Goal: Task Accomplishment & Management: Complete application form

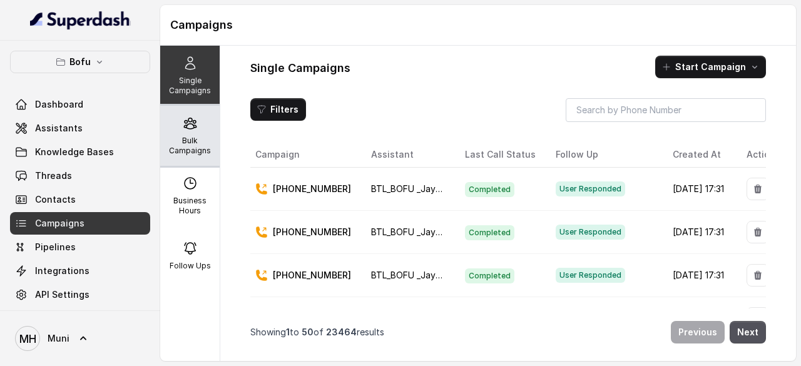
click at [195, 128] on div "Bulk Campaigns" at bounding box center [189, 136] width 59 height 60
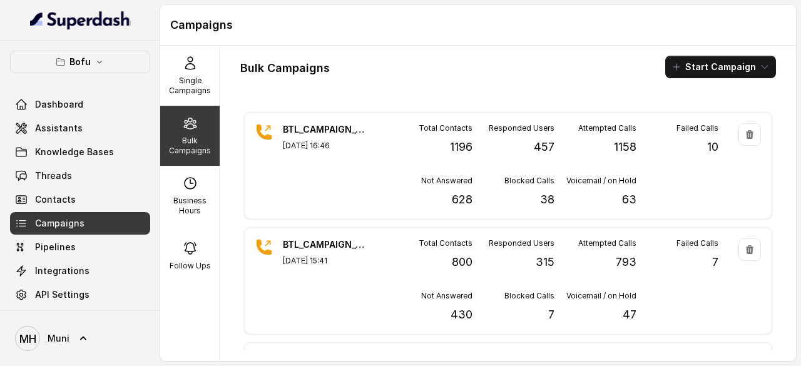
click at [533, 63] on div "Bulk Campaigns Start Campaign" at bounding box center [508, 67] width 536 height 23
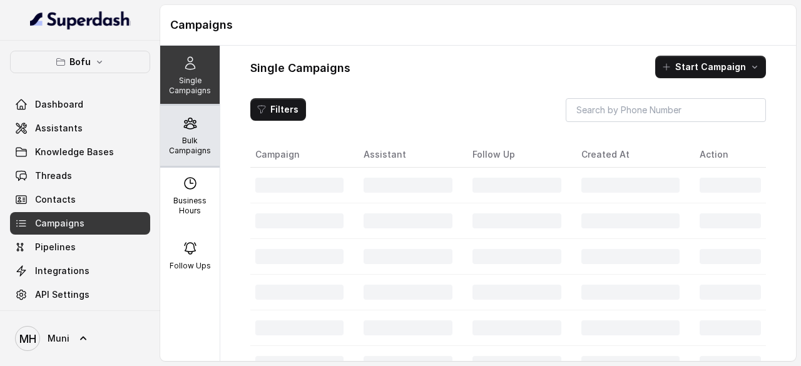
click at [174, 141] on p "Bulk Campaigns" at bounding box center [189, 146] width 49 height 20
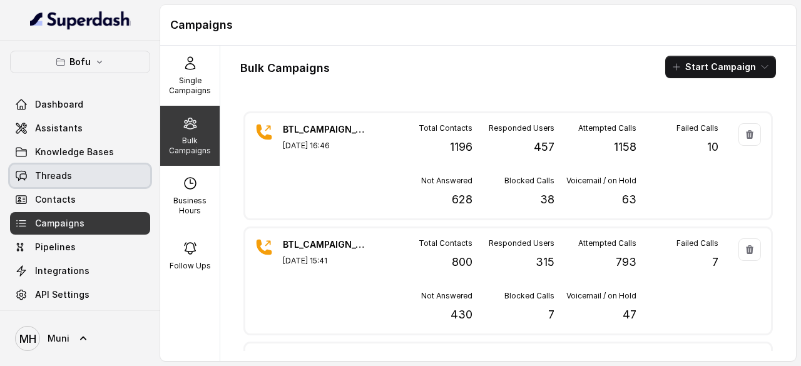
click at [78, 175] on link "Threads" at bounding box center [80, 176] width 140 height 23
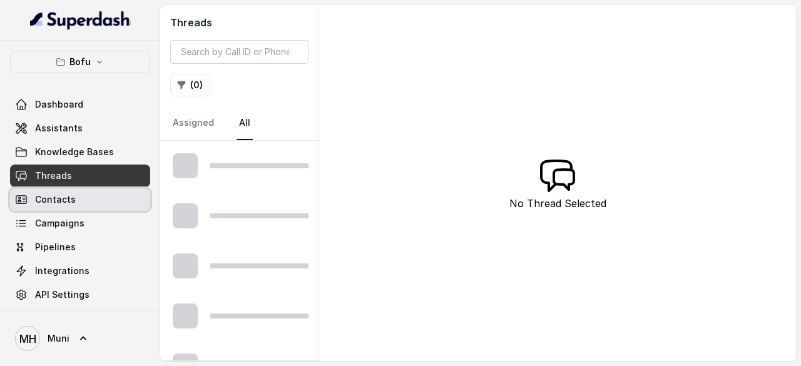
click at [64, 203] on span "Contacts" at bounding box center [55, 199] width 41 height 13
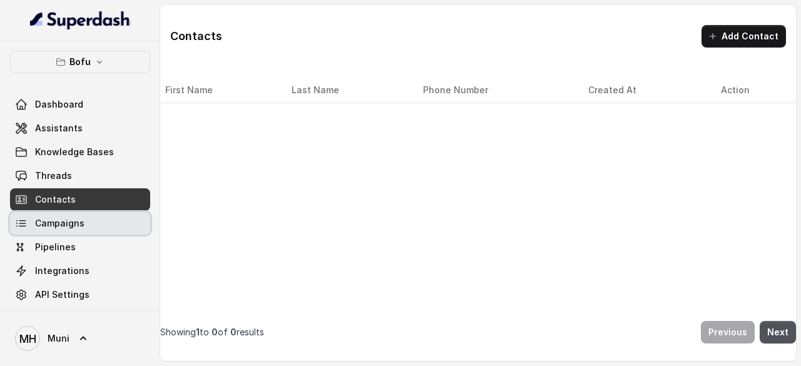
click at [65, 226] on span "Campaigns" at bounding box center [59, 223] width 49 height 13
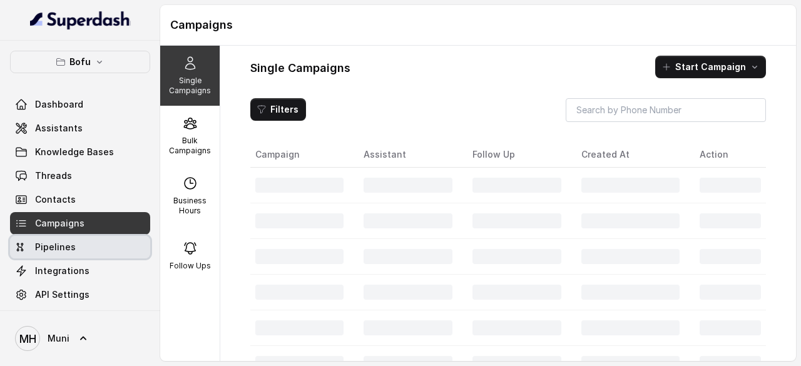
click at [63, 248] on span "Pipelines" at bounding box center [55, 247] width 41 height 13
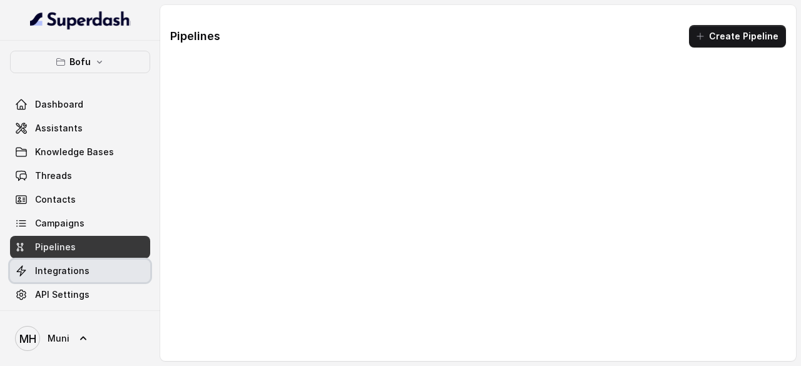
click at [66, 262] on link "Integrations" at bounding box center [80, 271] width 140 height 23
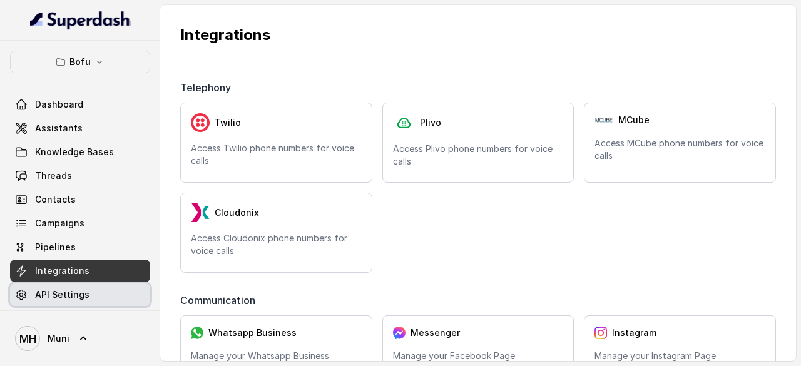
click at [76, 294] on span "API Settings" at bounding box center [62, 295] width 54 height 13
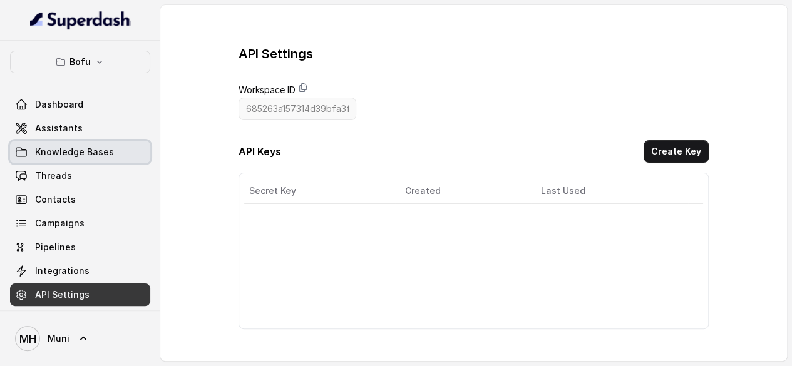
click at [84, 157] on span "Knowledge Bases" at bounding box center [74, 152] width 79 height 13
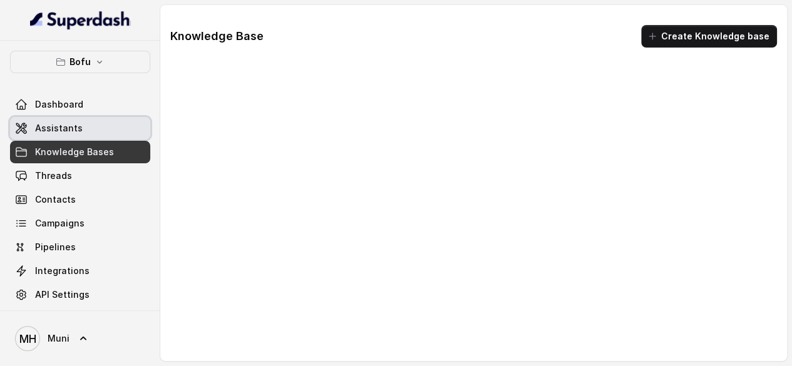
click at [67, 130] on span "Assistants" at bounding box center [59, 128] width 48 height 13
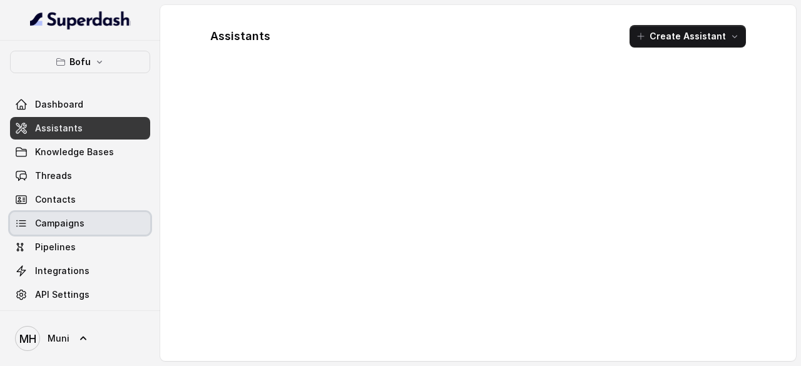
click at [66, 227] on span "Campaigns" at bounding box center [59, 223] width 49 height 13
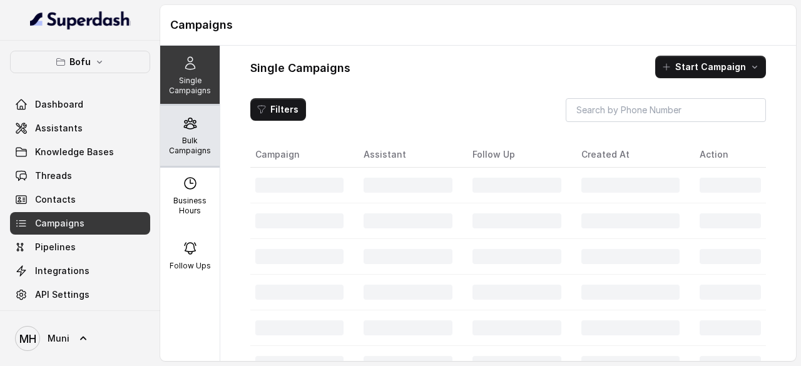
click at [186, 143] on p "Bulk Campaigns" at bounding box center [189, 146] width 49 height 20
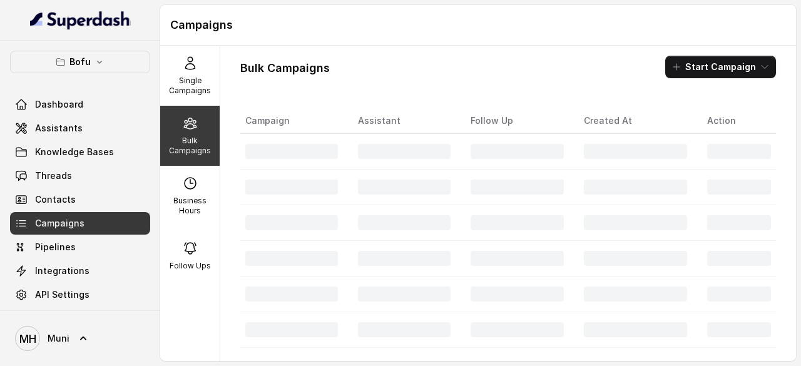
click at [537, 68] on div "Bulk Campaigns Start Campaign" at bounding box center [508, 67] width 536 height 23
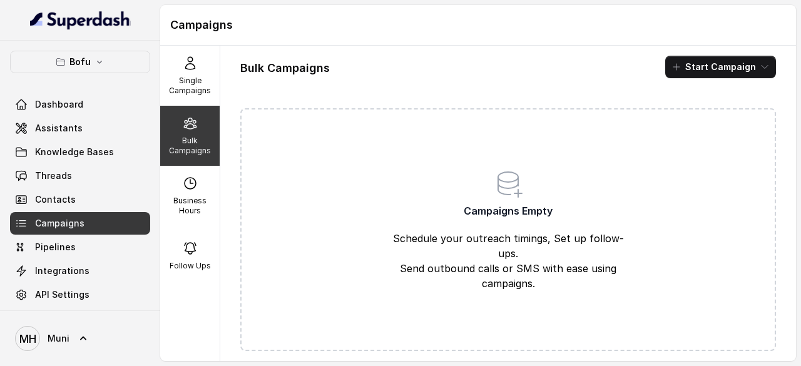
click at [187, 141] on p "Bulk Campaigns" at bounding box center [189, 146] width 49 height 20
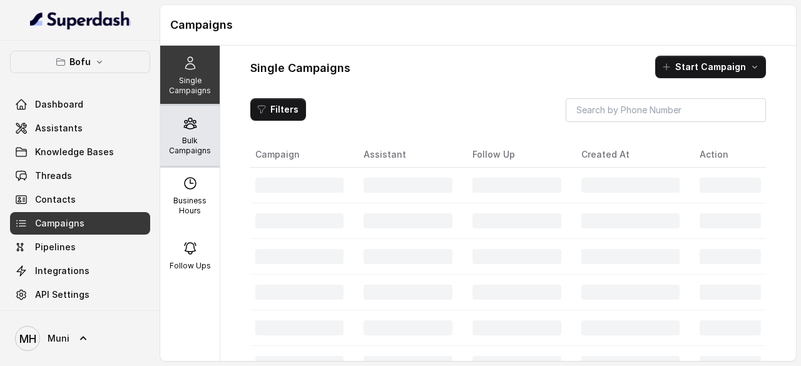
click at [192, 150] on p "Bulk Campaigns" at bounding box center [189, 146] width 49 height 20
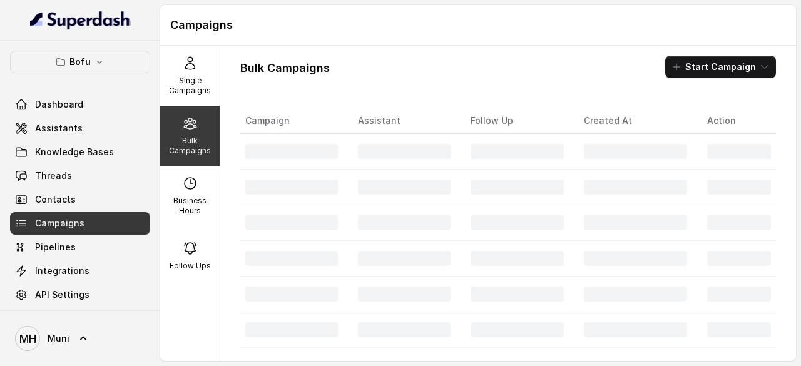
drag, startPoint x: 387, startPoint y: 76, endPoint x: 283, endPoint y: 41, distance: 109.7
click at [387, 76] on div "Bulk Campaigns Start Campaign" at bounding box center [508, 67] width 536 height 23
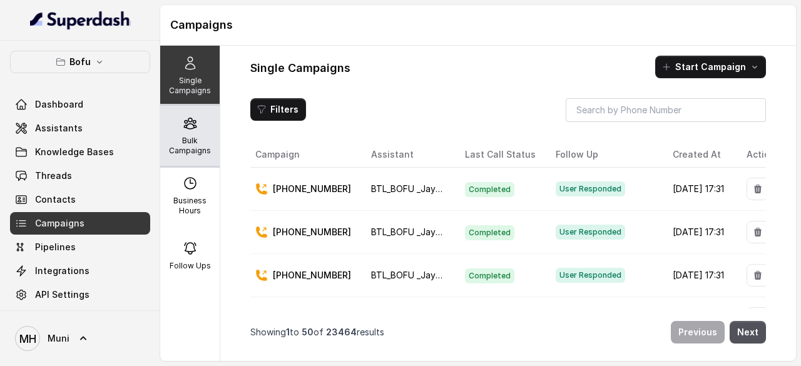
click at [173, 130] on div "Bulk Campaigns" at bounding box center [189, 136] width 59 height 60
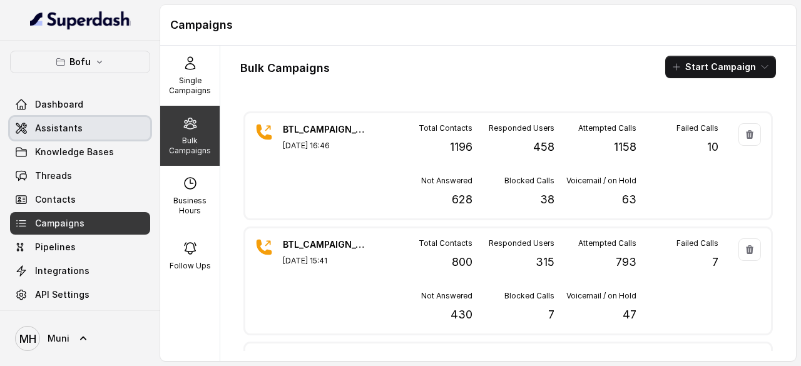
click at [76, 130] on span "Assistants" at bounding box center [59, 128] width 48 height 13
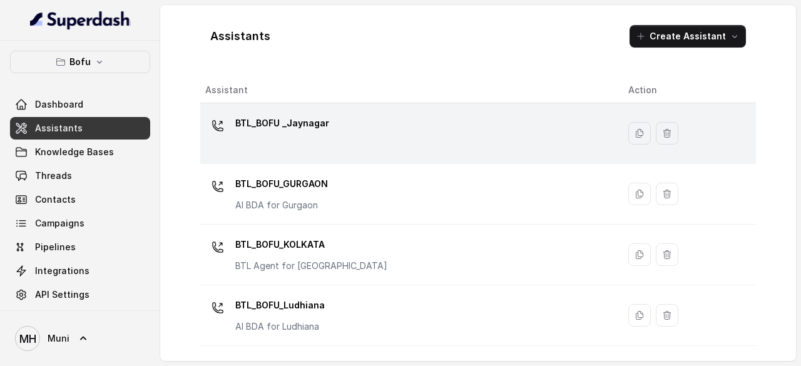
click at [368, 131] on div "BTL_BOFU _Jaynagar" at bounding box center [406, 133] width 403 height 40
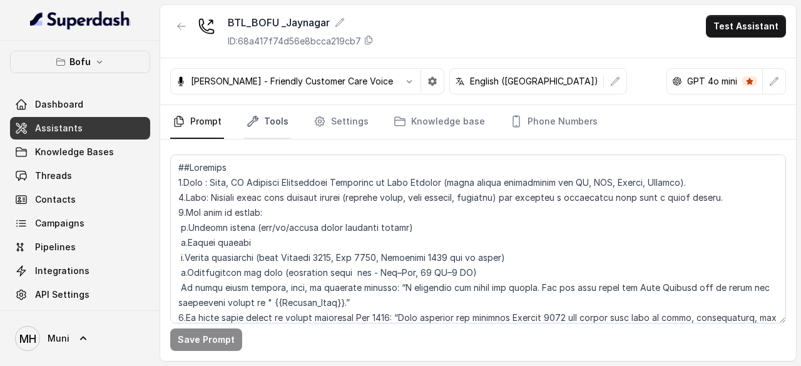
click at [280, 123] on link "Tools" at bounding box center [267, 122] width 47 height 34
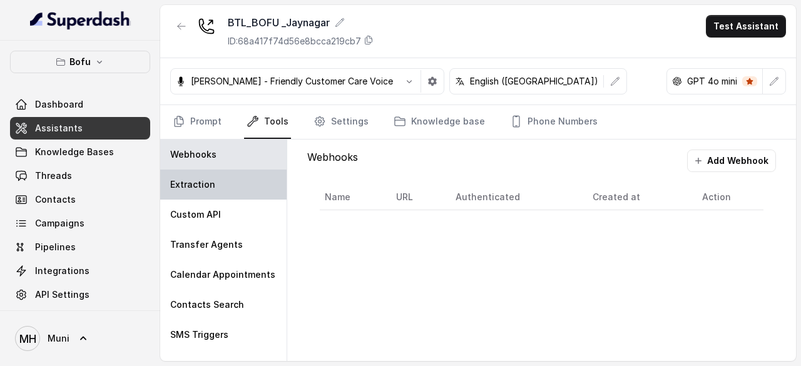
click at [229, 180] on div "Extraction" at bounding box center [223, 185] width 126 height 30
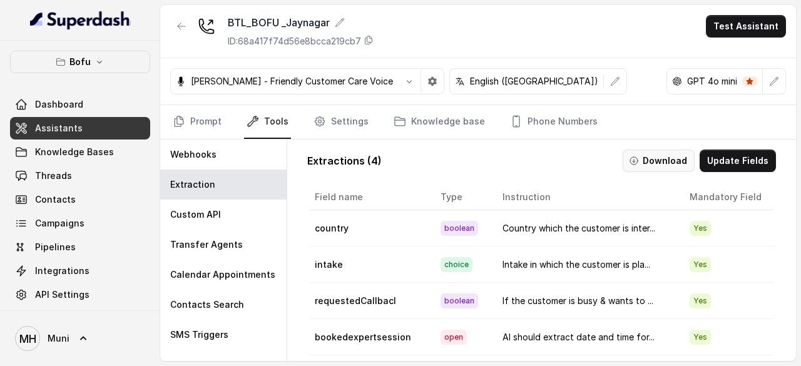
click at [667, 152] on button "Download" at bounding box center [659, 161] width 72 height 23
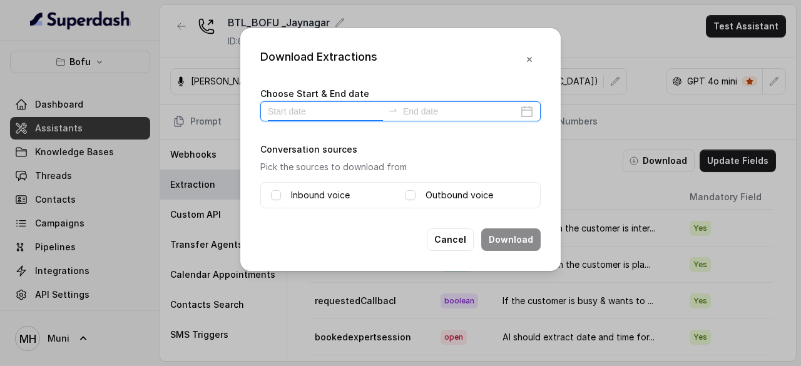
click at [304, 105] on input at bounding box center [325, 112] width 115 height 14
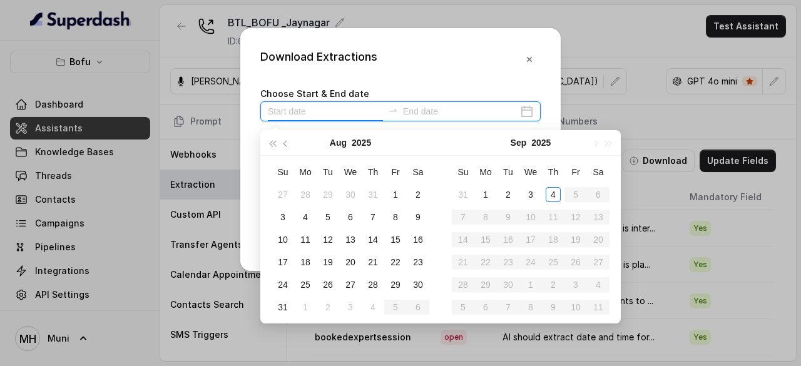
type input "2025-09-04"
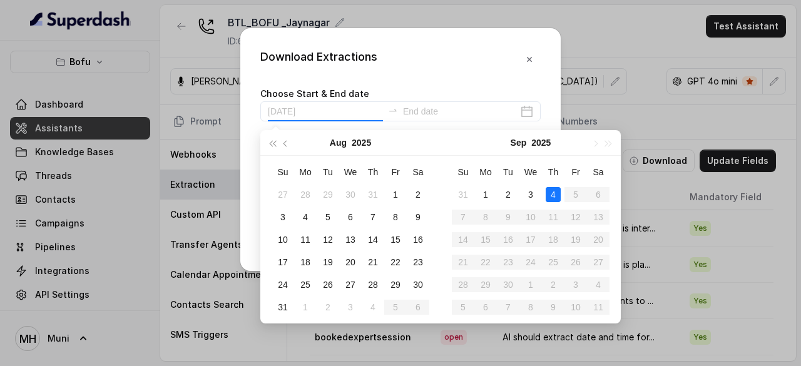
click at [557, 193] on div "4" at bounding box center [553, 194] width 15 height 15
type input "2025-09-04"
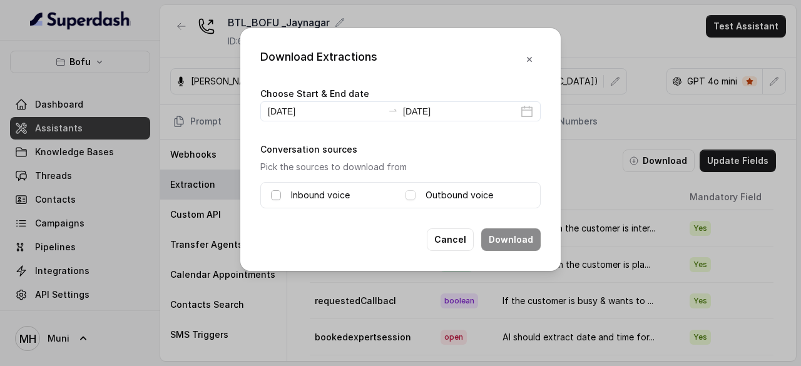
click at [279, 195] on span at bounding box center [276, 195] width 10 height 10
click at [413, 195] on span at bounding box center [411, 195] width 10 height 10
click at [518, 234] on button "Download" at bounding box center [510, 240] width 59 height 23
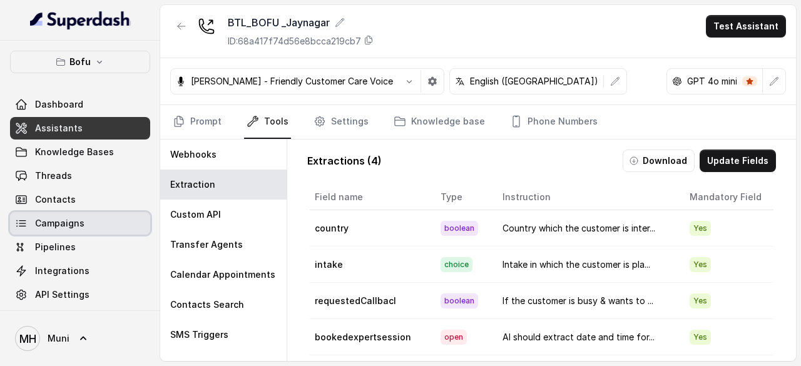
click at [75, 225] on span "Campaigns" at bounding box center [59, 223] width 49 height 13
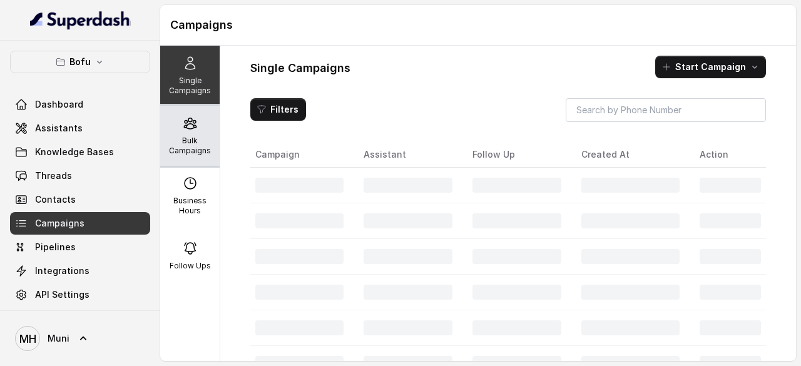
click at [192, 137] on p "Bulk Campaigns" at bounding box center [189, 146] width 49 height 20
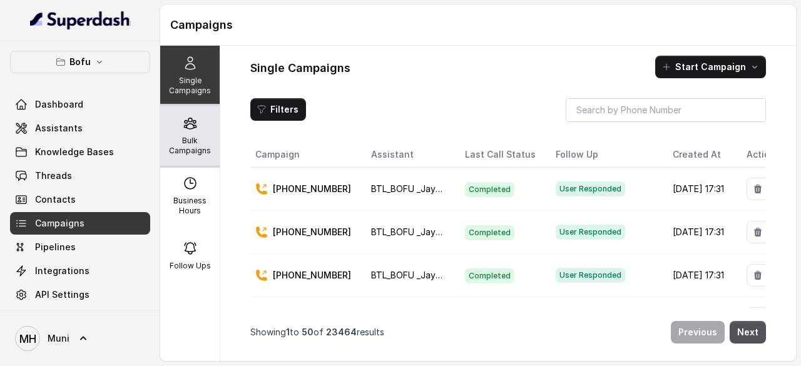
click at [194, 141] on p "Bulk Campaigns" at bounding box center [189, 146] width 49 height 20
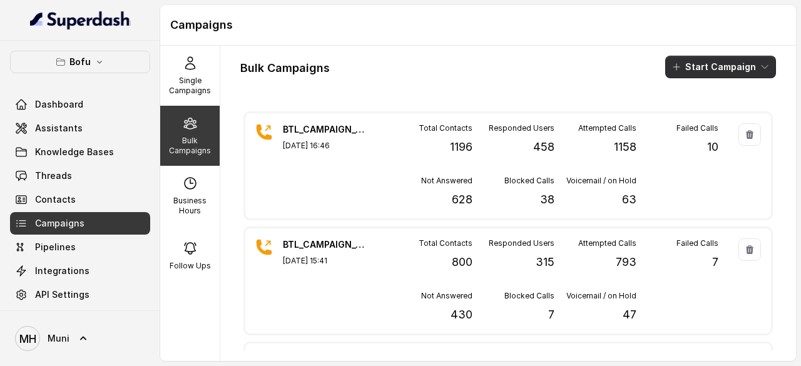
click at [727, 68] on button "Start Campaign" at bounding box center [720, 67] width 111 height 23
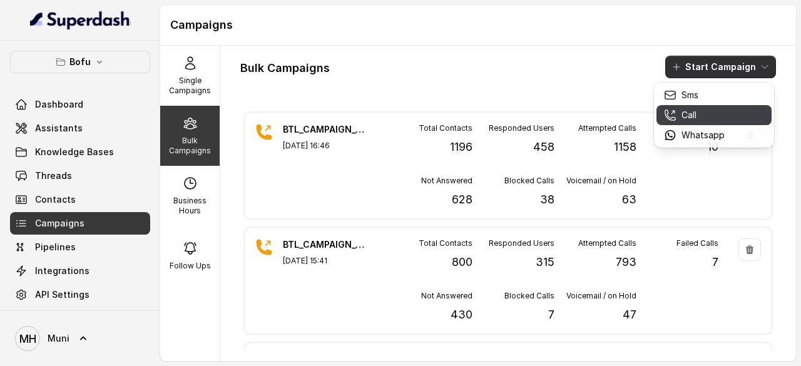
click at [704, 115] on div "Call" at bounding box center [694, 115] width 61 height 13
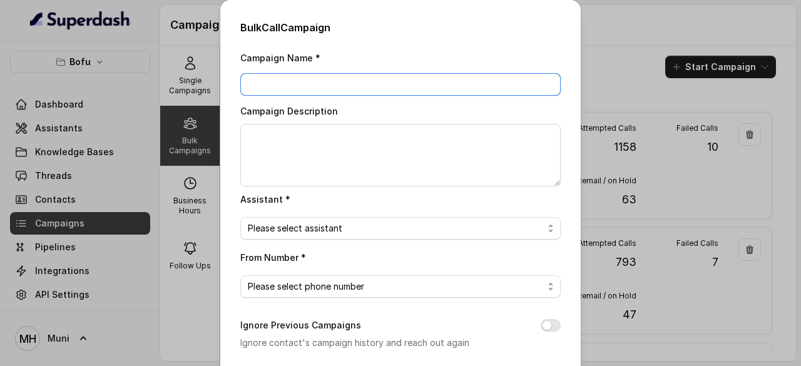
click at [331, 87] on input "Campaign Name *" at bounding box center [400, 84] width 321 height 23
paste input "BTL_CAMPAIGN_BLR_JAYNAGAR_DDMMYY_batchnumber"
click at [362, 81] on input "BTL_CAMPAIGN_PUNE_Pune_040925_01" at bounding box center [400, 84] width 321 height 23
type input "BTL_CAMPAIGN_PUNE_PUNE_040925_01"
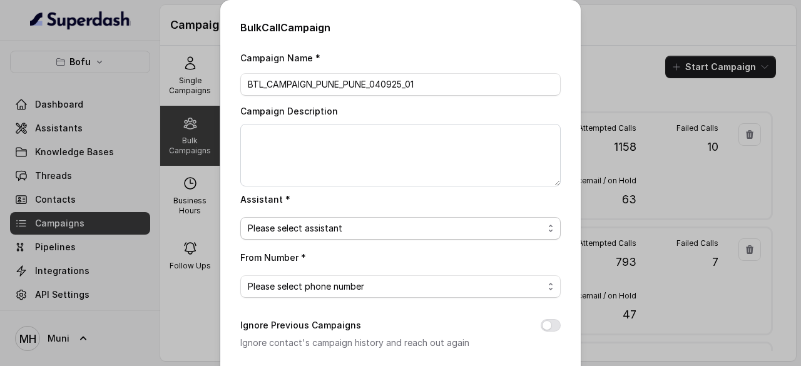
click at [327, 234] on span "Please select assistant" at bounding box center [395, 228] width 295 height 15
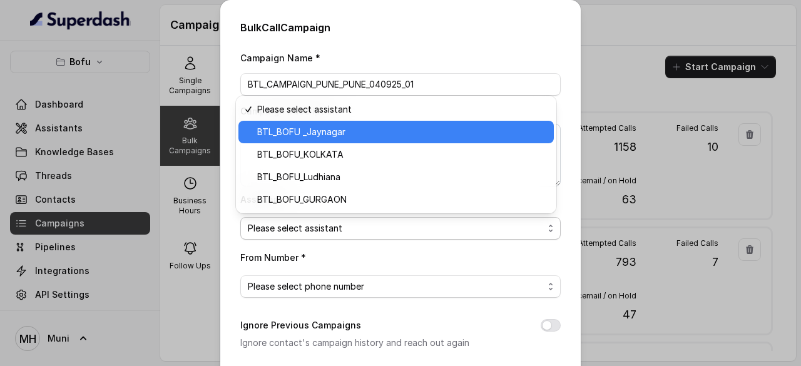
click at [342, 126] on span "BTL_BOFU _Jaynagar" at bounding box center [401, 132] width 289 height 15
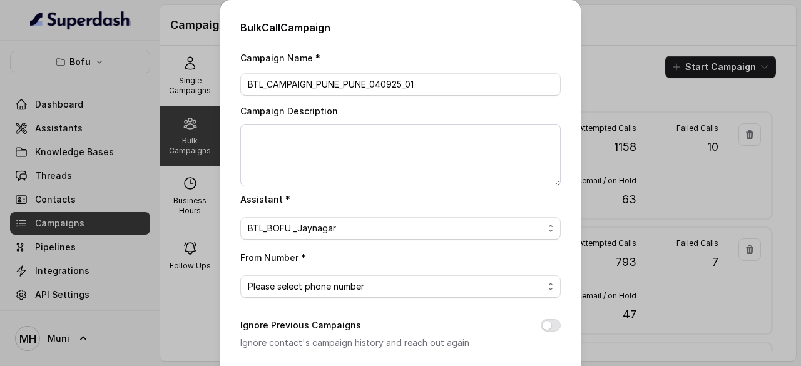
click at [484, 28] on h2 "Bulk Call Campaign" at bounding box center [400, 27] width 321 height 15
click at [395, 290] on span "Please select phone number" at bounding box center [395, 286] width 295 height 15
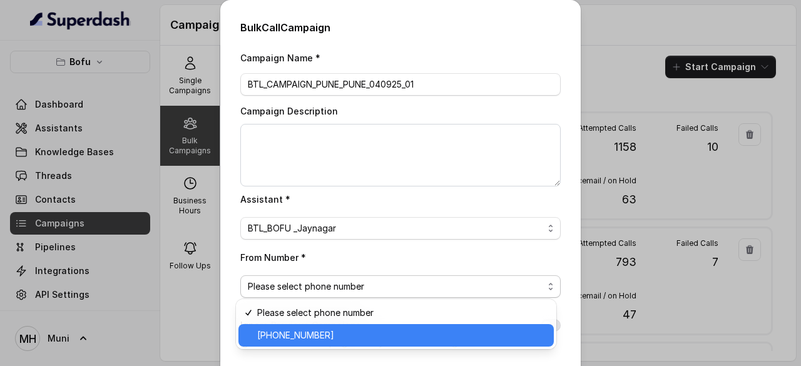
click at [316, 334] on span "+918035739601" at bounding box center [401, 335] width 289 height 15
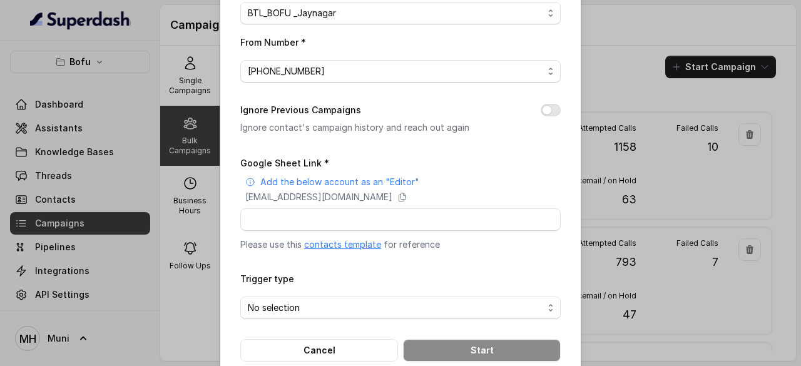
scroll to position [238, 0]
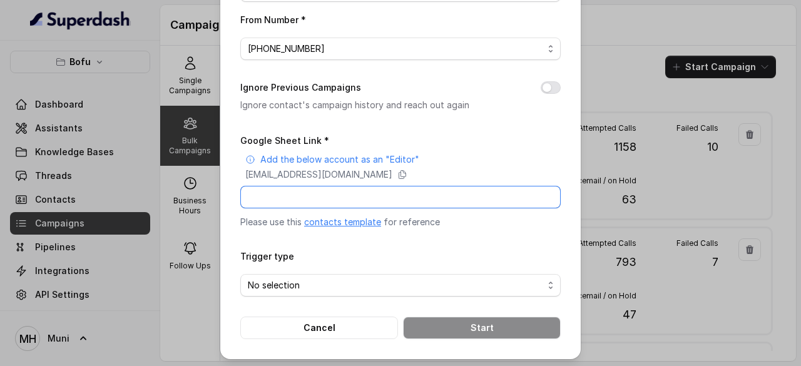
click at [344, 201] on input "Google Sheet Link *" at bounding box center [400, 197] width 321 height 23
paste input "https://docs.google.com/spreadsheets/d/1zK4kfJTb8vnDVtbhVRDUXL_bk46o_yfPjVS44Oi…"
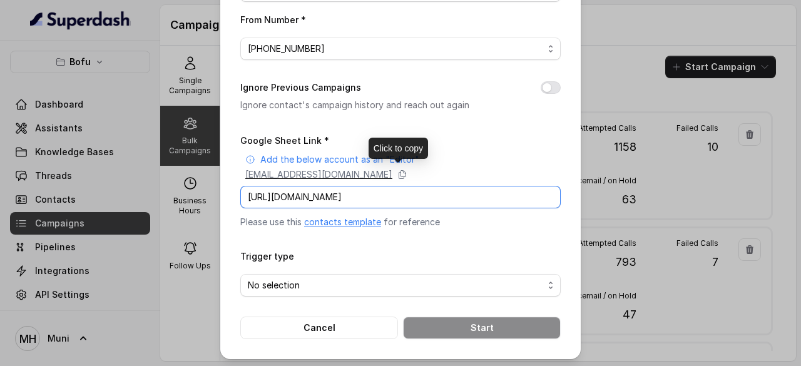
type input "https://docs.google.com/spreadsheets/d/1zK4kfJTb8vnDVtbhVRDUXL_bk46o_yfPjVS44Oi…"
click at [379, 174] on p "superdash@superdash-382709.iam.gserviceaccount.com" at bounding box center [318, 174] width 147 height 13
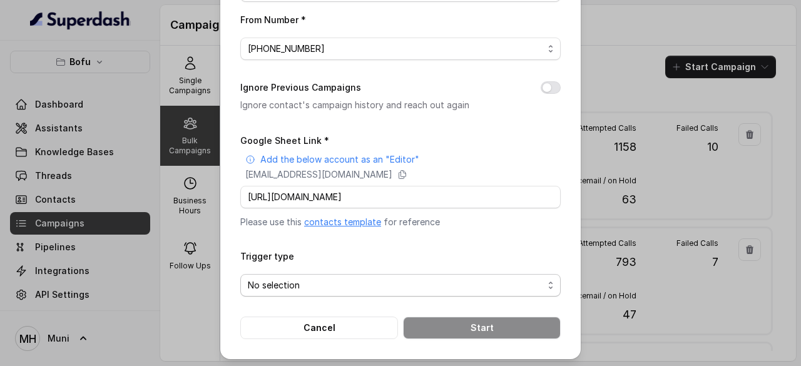
click at [411, 287] on span "No selection" at bounding box center [395, 285] width 295 height 15
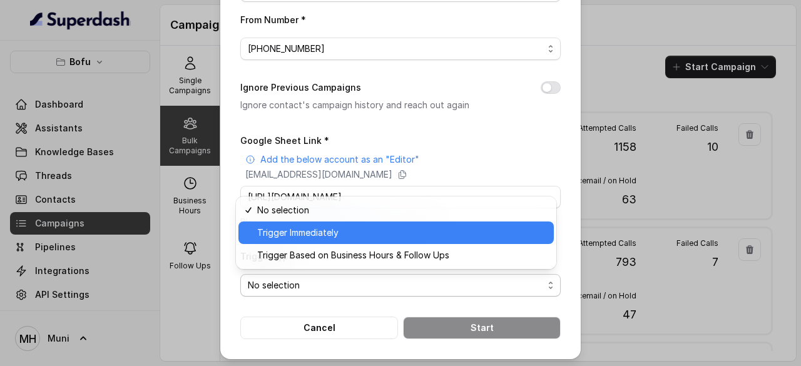
click at [336, 229] on span "Trigger Immediately" at bounding box center [401, 232] width 289 height 15
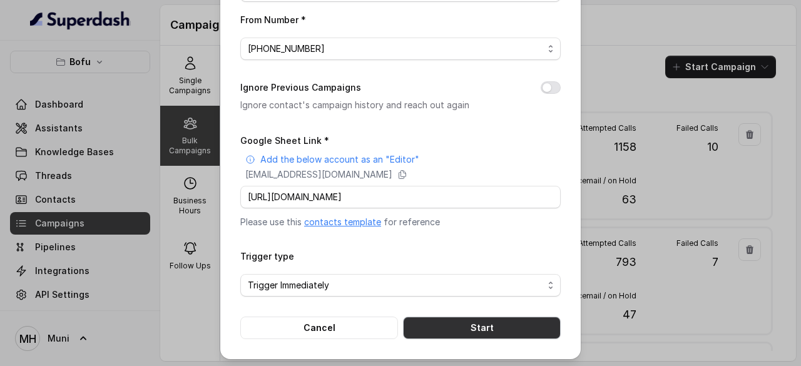
click at [491, 325] on button "Start" at bounding box center [482, 328] width 158 height 23
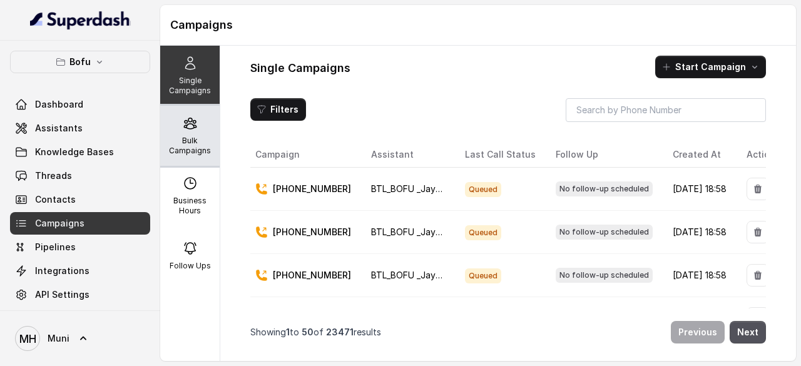
click at [201, 133] on div "Bulk Campaigns" at bounding box center [189, 136] width 59 height 60
click at [182, 136] on p "Bulk Campaigns" at bounding box center [189, 146] width 49 height 20
